Goal: Task Accomplishment & Management: Manage account settings

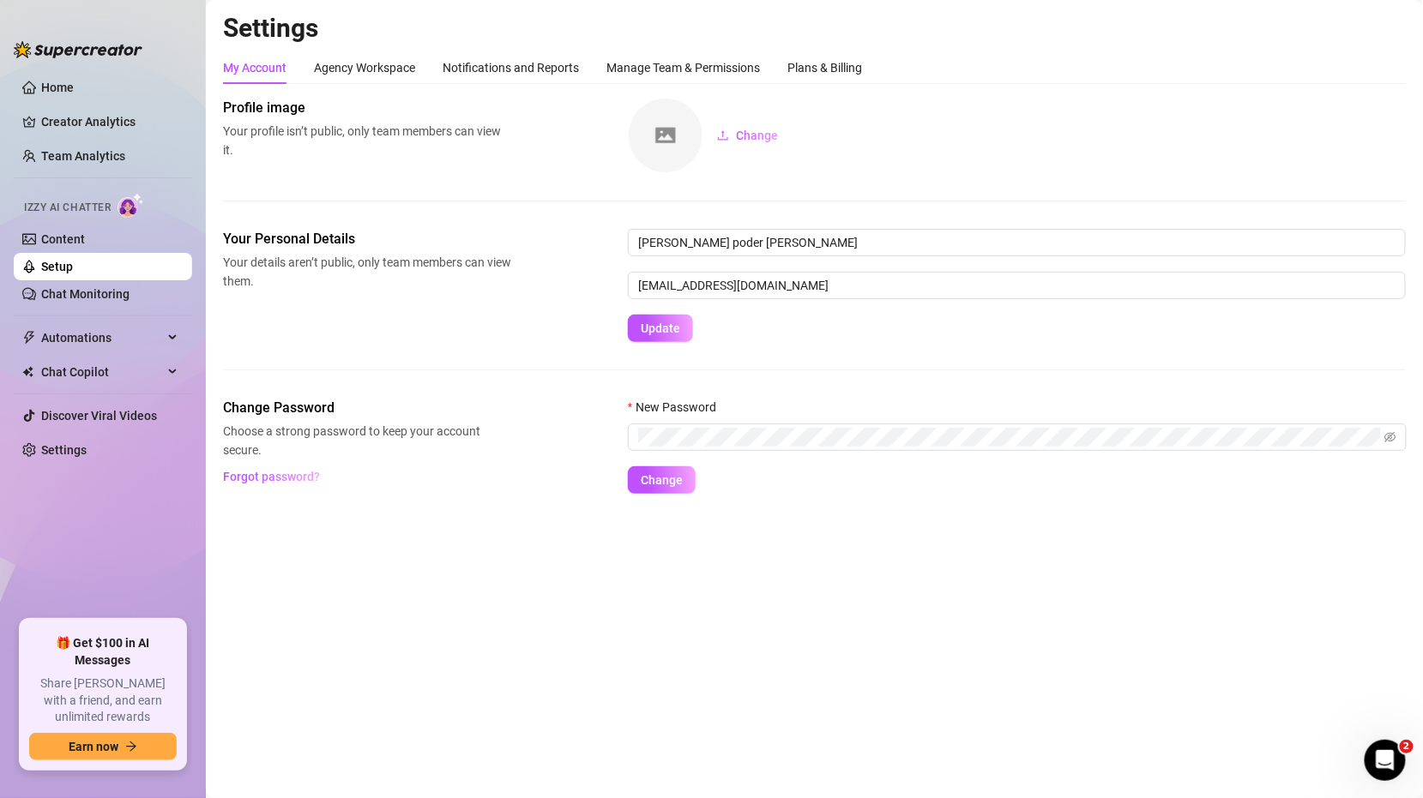
click at [73, 268] on link "Setup" at bounding box center [57, 267] width 32 height 14
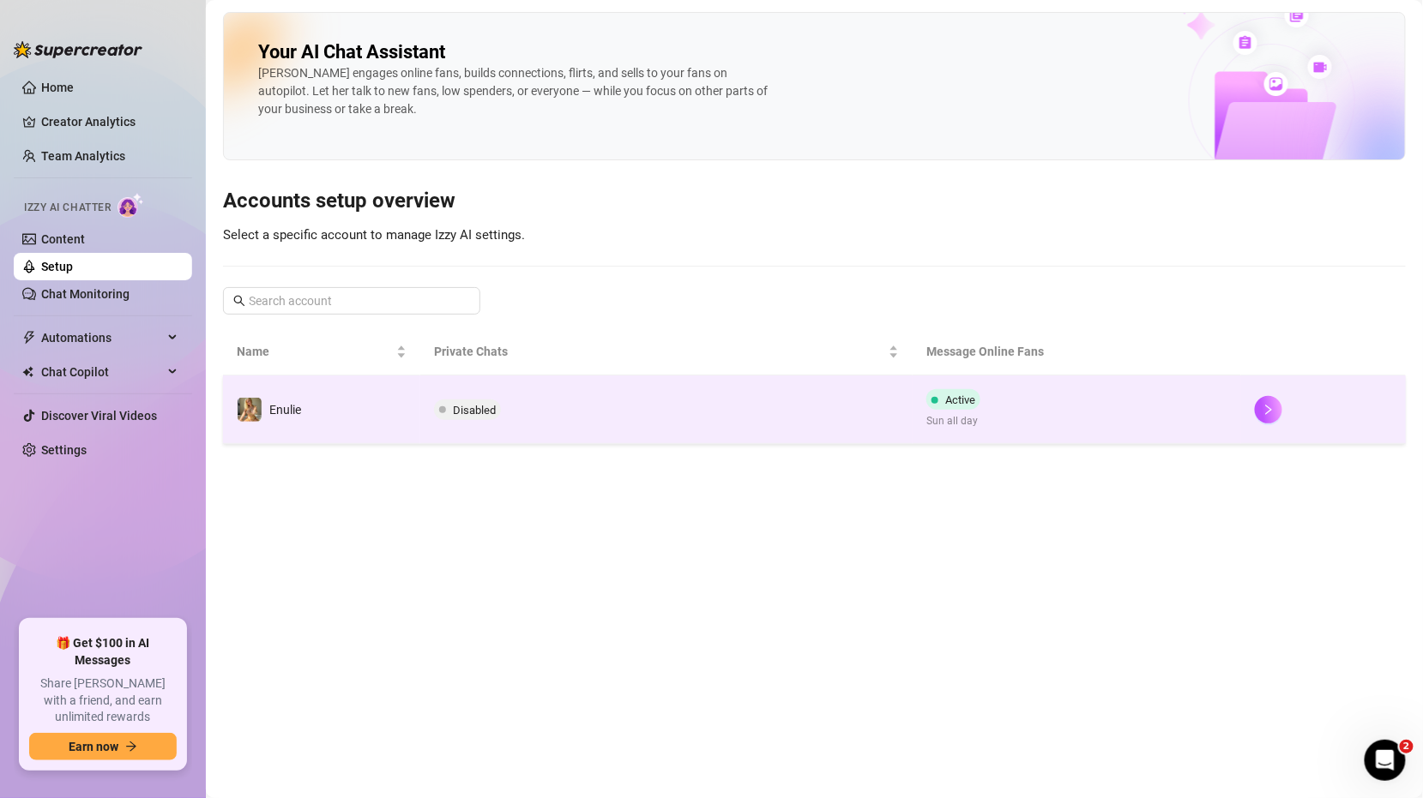
click at [598, 432] on td "Disabled" at bounding box center [666, 410] width 493 height 69
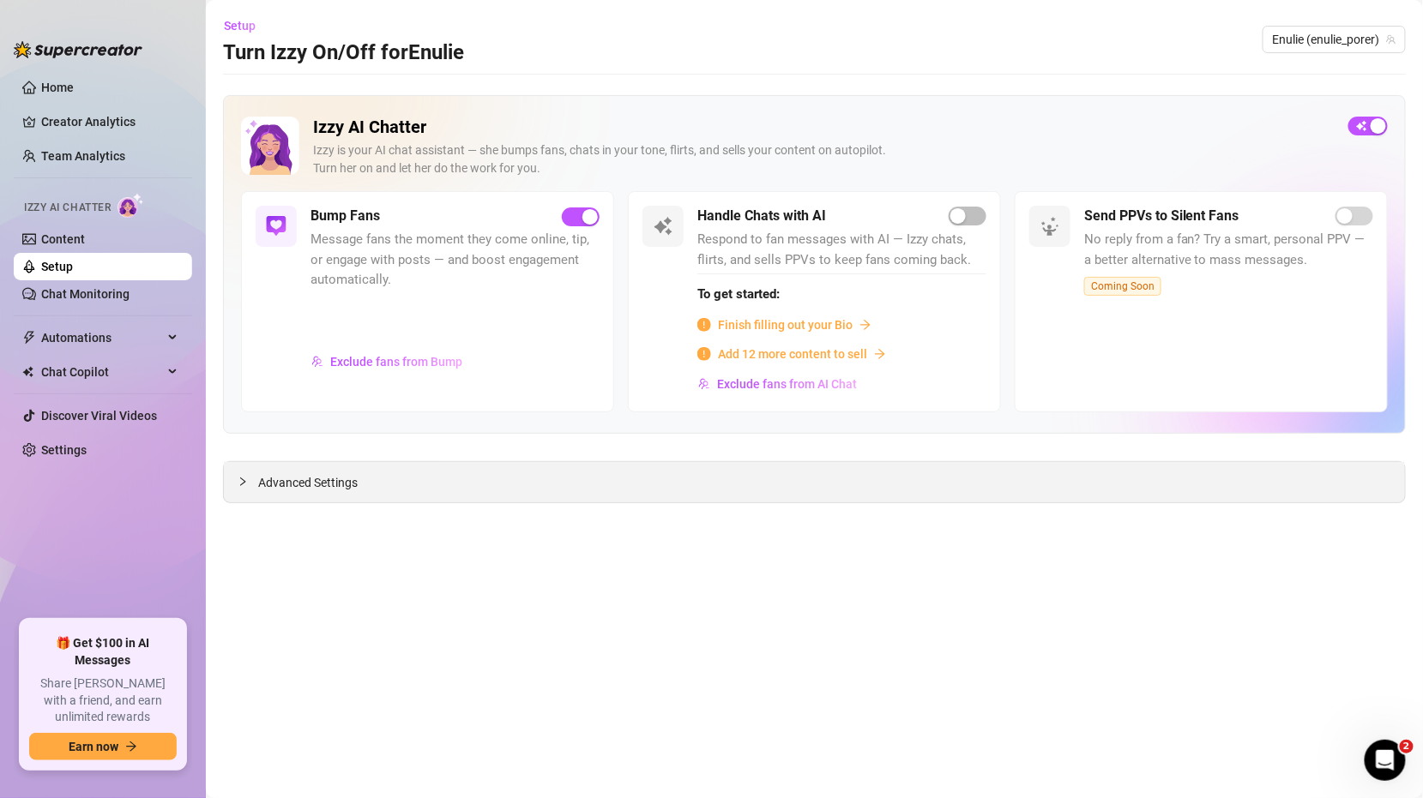
click at [234, 490] on div "Advanced Settings" at bounding box center [814, 482] width 1181 height 40
click at [269, 479] on span "Advanced Settings" at bounding box center [307, 482] width 99 height 19
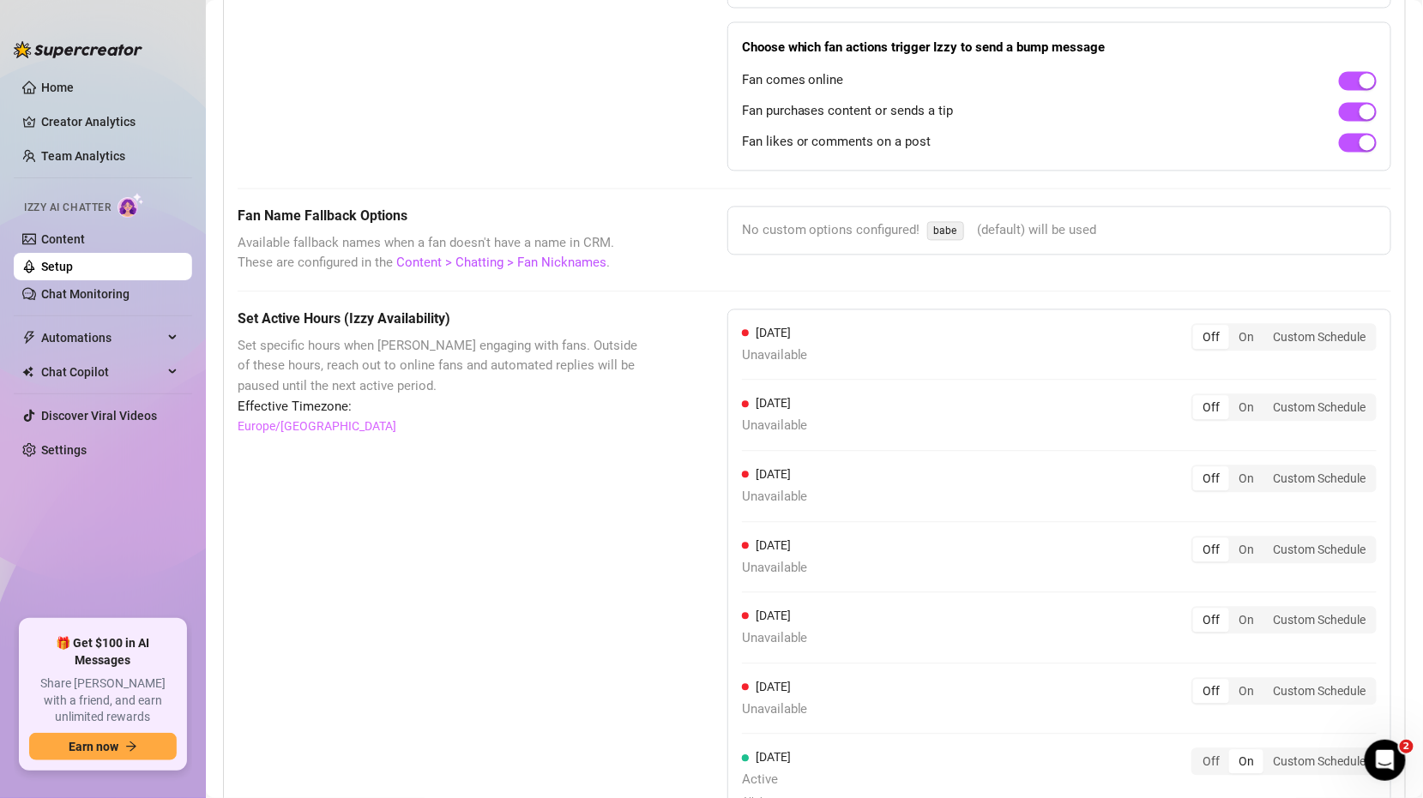
scroll to position [1469, 0]
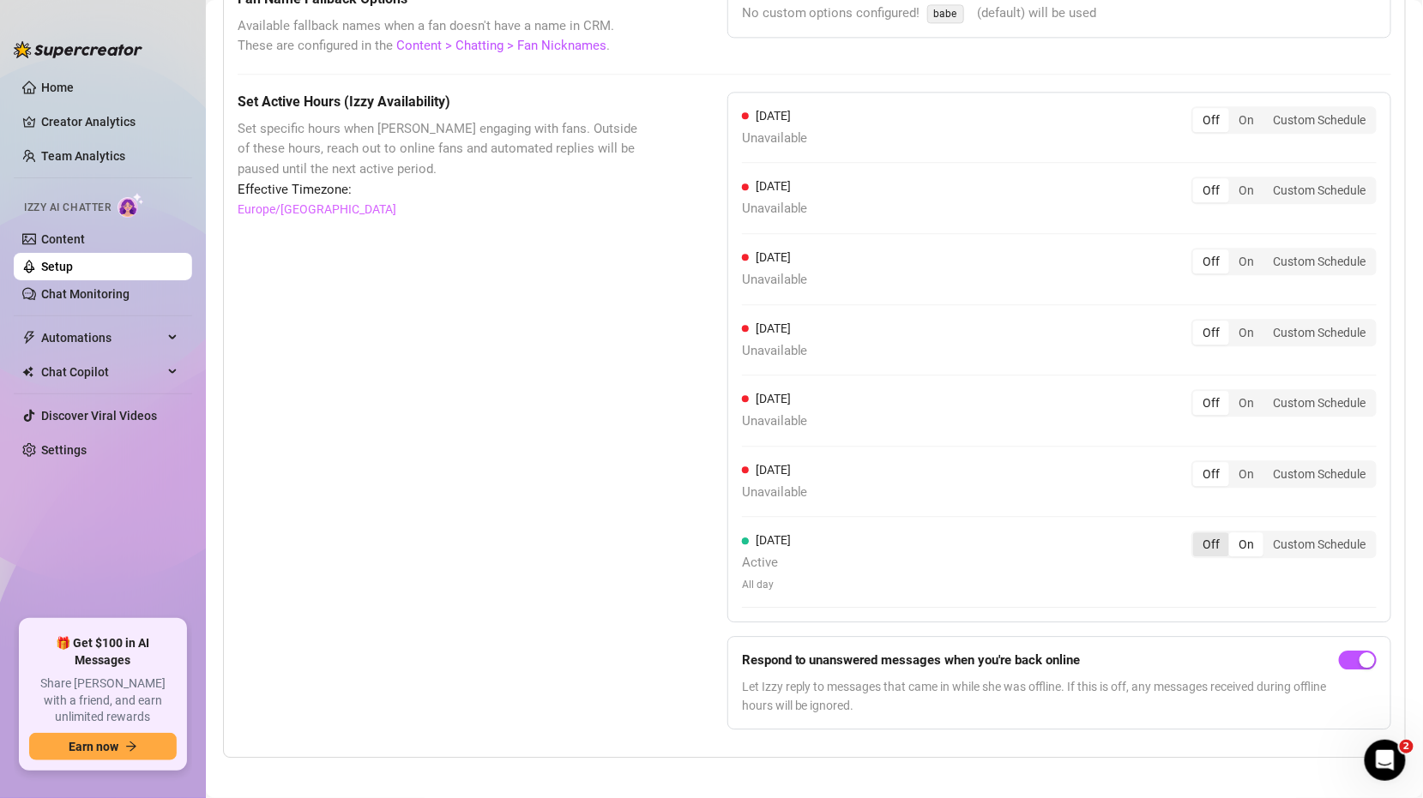
click at [1195, 533] on div "Off" at bounding box center [1211, 545] width 36 height 24
click at [1197, 535] on input "Off" at bounding box center [1197, 535] width 0 height 0
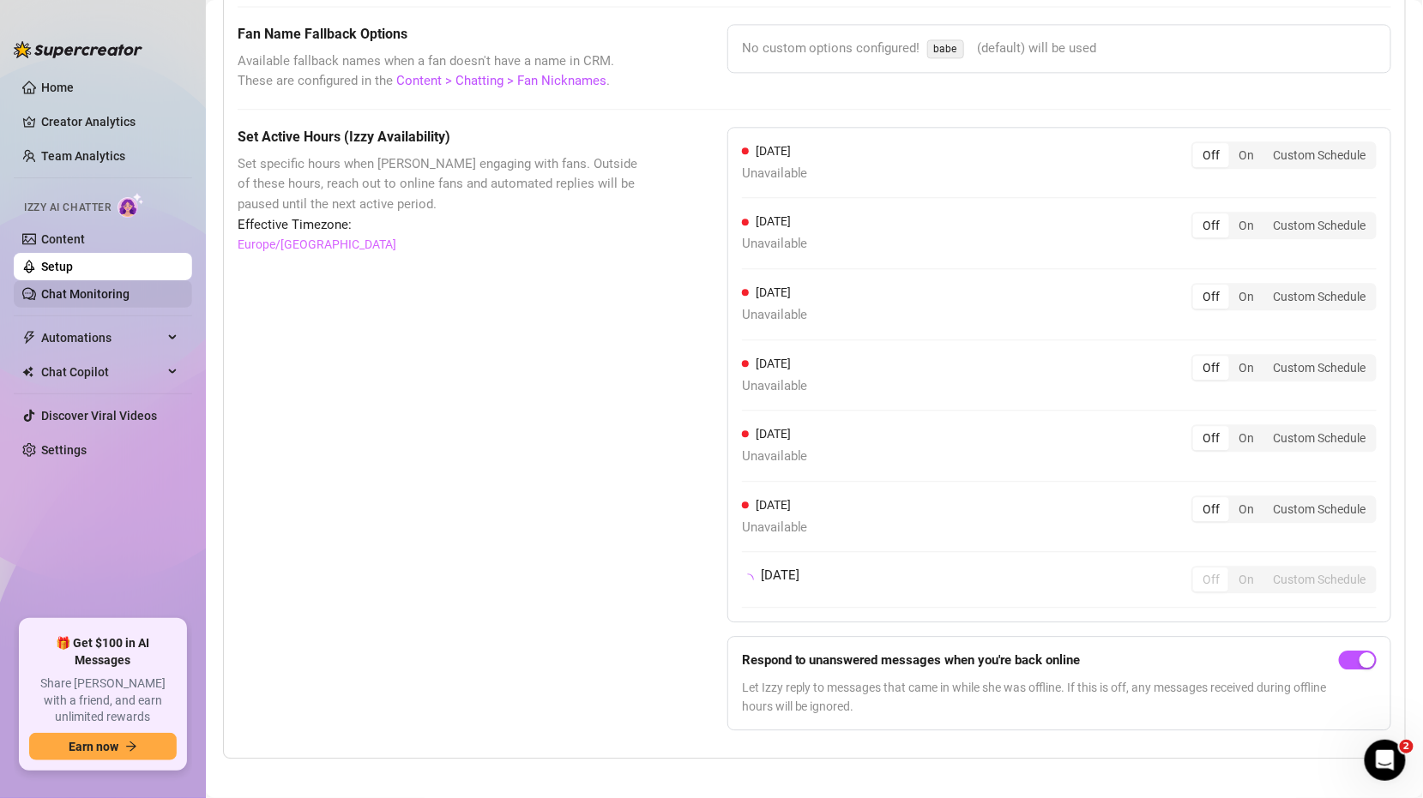
scroll to position [1449, 0]
